Goal: Check status: Check status

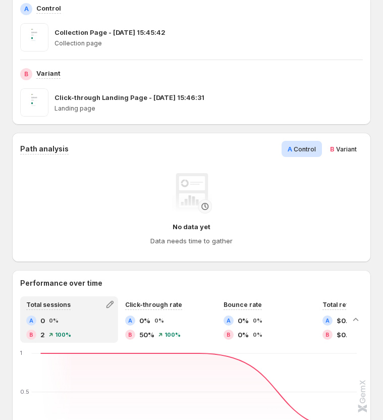
scroll to position [207, 0]
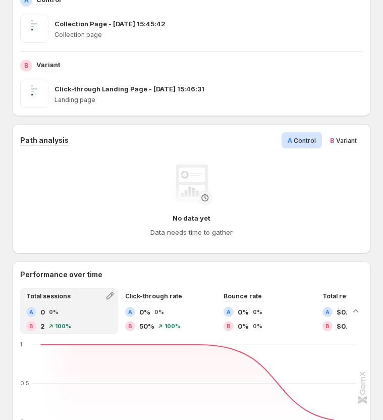
click at [336, 135] on span "B Variant" at bounding box center [343, 140] width 27 height 10
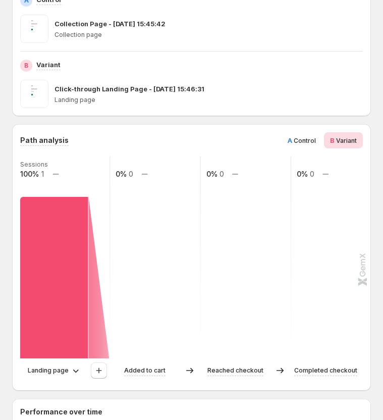
click at [296, 137] on span "Control" at bounding box center [305, 141] width 22 height 8
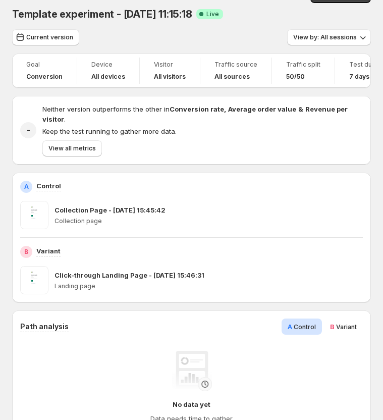
scroll to position [0, 0]
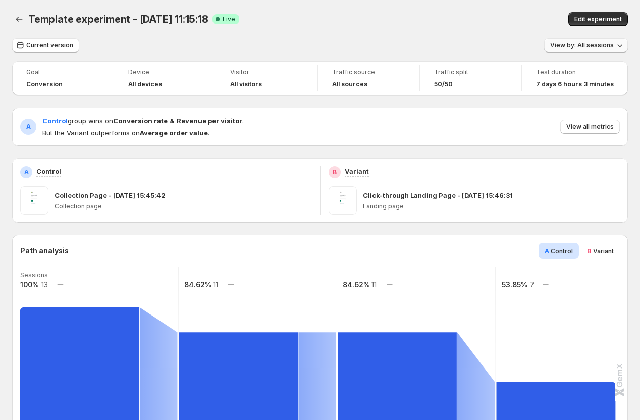
click at [581, 46] on span "View by: All sessions" at bounding box center [582, 45] width 64 height 8
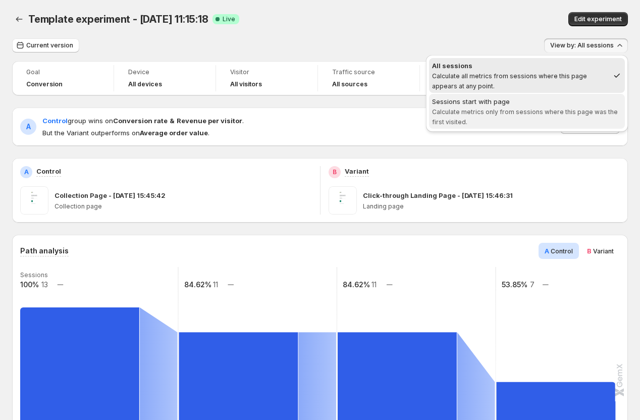
click at [537, 113] on span "Calculate metrics only from sessions where this page was the first visited." at bounding box center [525, 117] width 186 height 18
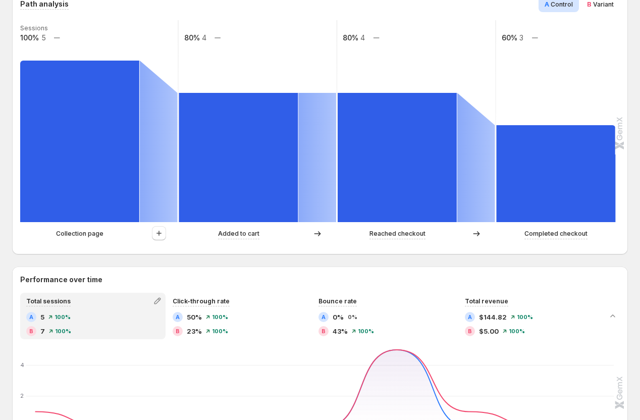
scroll to position [219, 0]
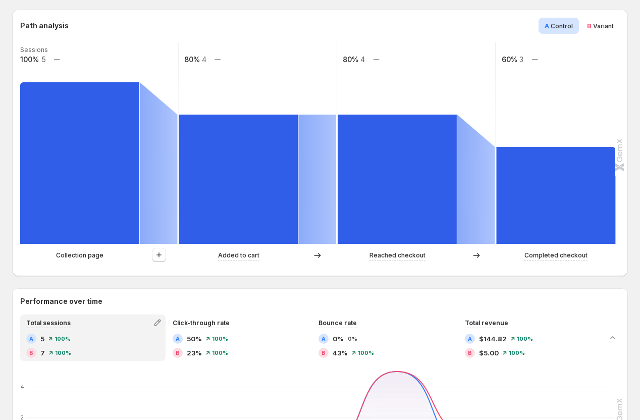
click at [590, 26] on span "B" at bounding box center [589, 26] width 5 height 8
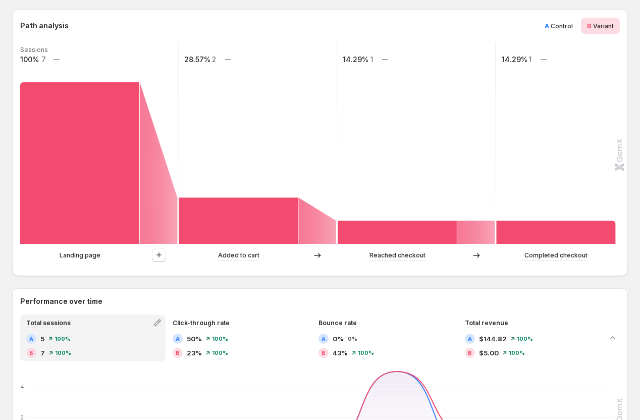
click at [566, 21] on span "A Control" at bounding box center [559, 26] width 28 height 10
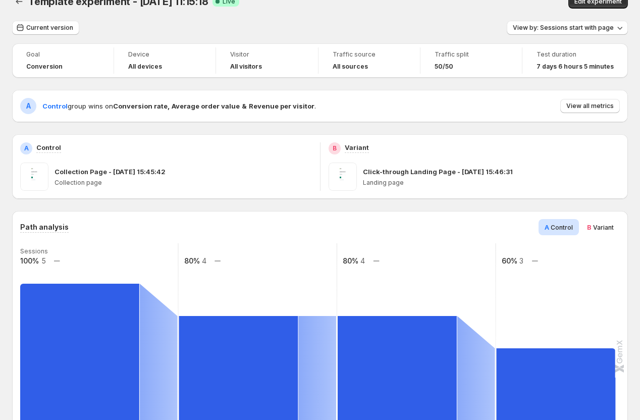
scroll to position [0, 0]
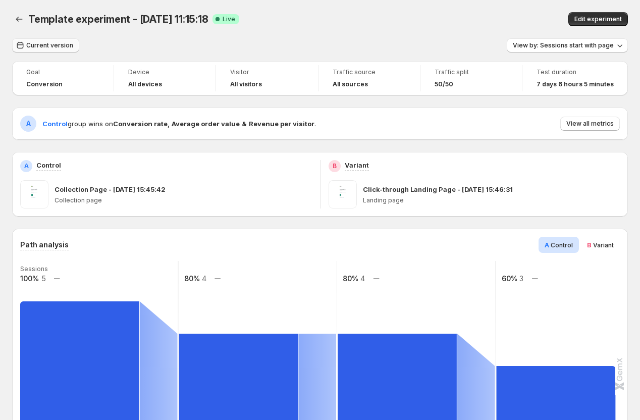
click at [62, 46] on span "Current version" at bounding box center [49, 45] width 47 height 8
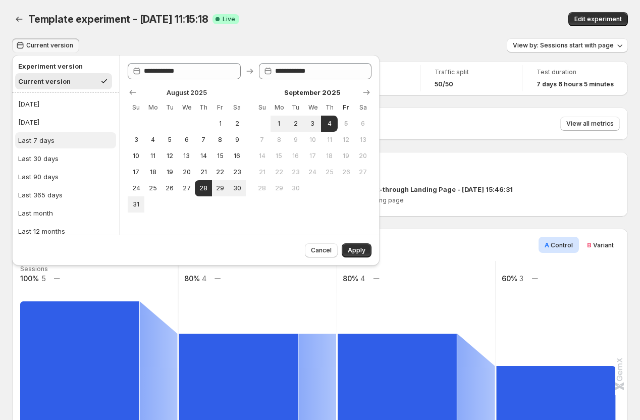
click at [46, 147] on button "Last 7 days" at bounding box center [65, 140] width 101 height 16
type input "**********"
click at [46, 147] on button "Last 7 days" at bounding box center [65, 140] width 101 height 16
click at [352, 247] on span "Apply" at bounding box center [357, 250] width 18 height 8
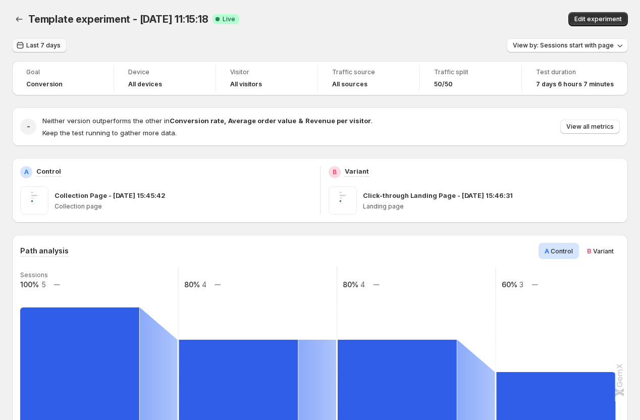
click at [30, 46] on span "Last 7 days" at bounding box center [43, 45] width 34 height 8
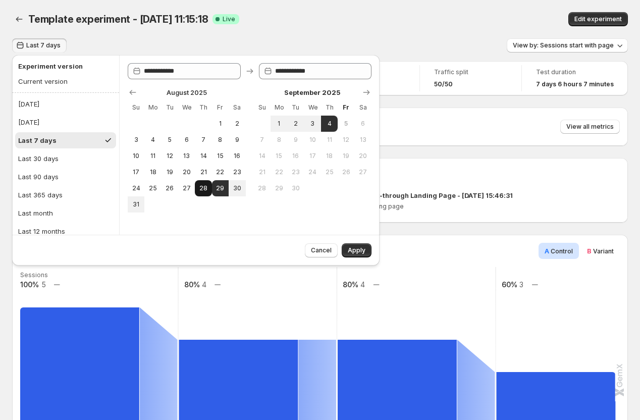
click at [199, 192] on button "28" at bounding box center [203, 188] width 17 height 16
type input "**********"
click at [330, 127] on span "4" at bounding box center [329, 124] width 9 height 8
type input "**********"
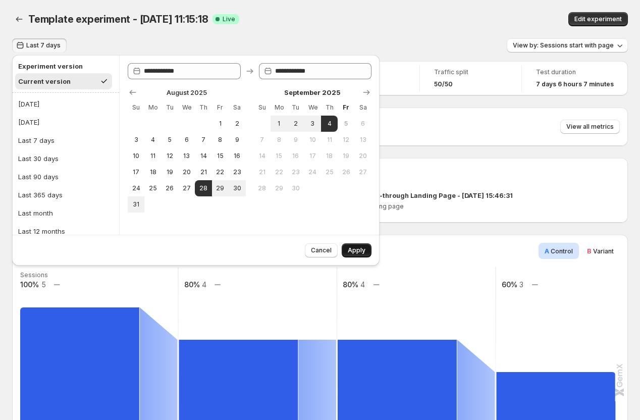
click at [357, 249] on span "Apply" at bounding box center [357, 250] width 18 height 8
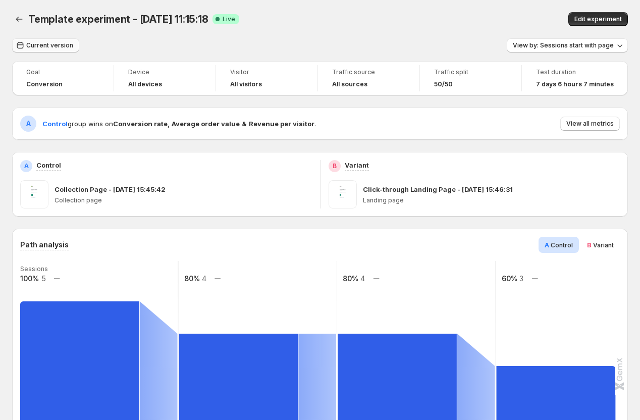
click at [52, 43] on span "Current version" at bounding box center [49, 45] width 47 height 8
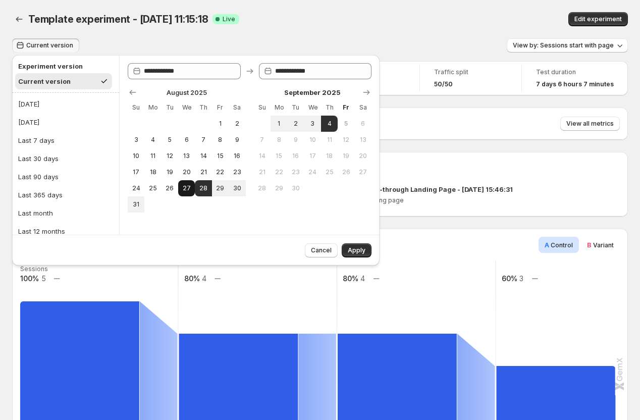
click at [183, 188] on span "27" at bounding box center [186, 188] width 9 height 8
type input "**********"
click at [328, 125] on span "4" at bounding box center [329, 124] width 9 height 8
type input "**********"
click at [354, 250] on span "Apply" at bounding box center [357, 250] width 18 height 8
